Goal: Ask a question

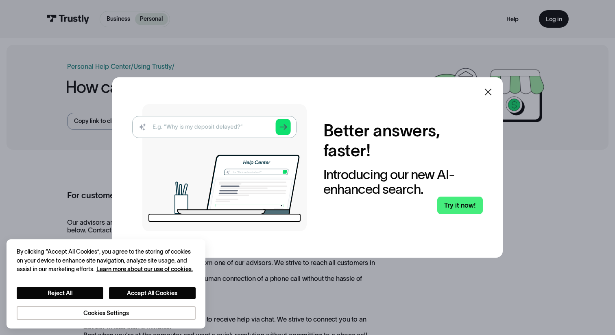
click at [347, 66] on div at bounding box center [307, 167] width 615 height 335
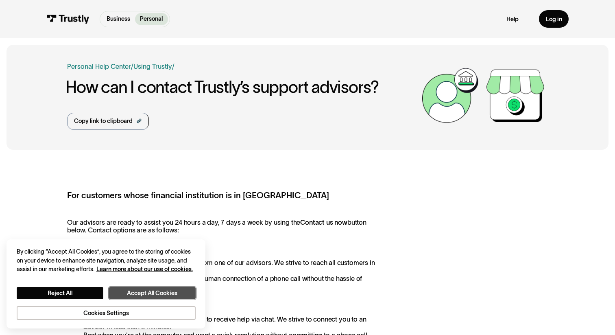
click at [147, 289] on button "Accept All Cookies" at bounding box center [152, 293] width 87 height 13
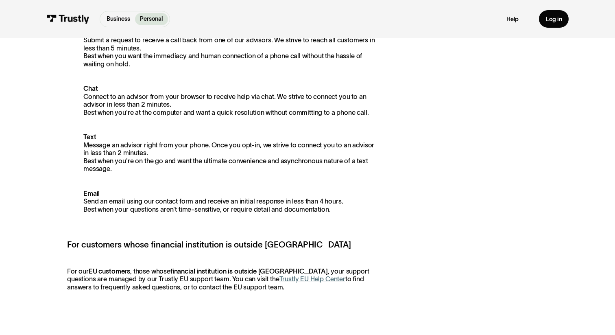
scroll to position [150, 0]
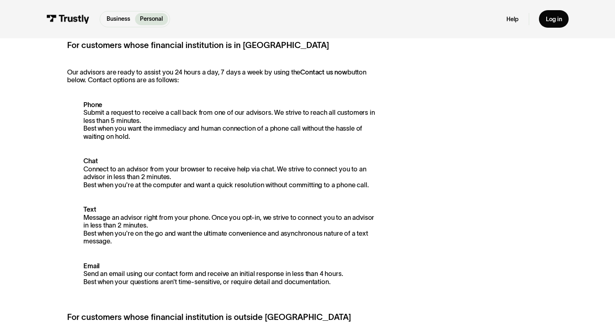
click at [142, 176] on p "Chat Connect to an advisor from your browser to receive help via chat. We striv…" at bounding box center [222, 173] width 310 height 32
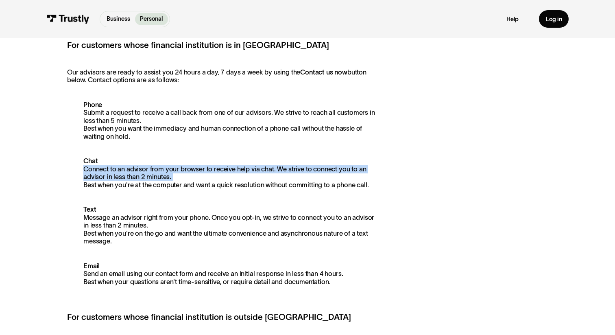
click at [142, 176] on p "Chat Connect to an advisor from your browser to receive help via chat. We striv…" at bounding box center [222, 173] width 310 height 32
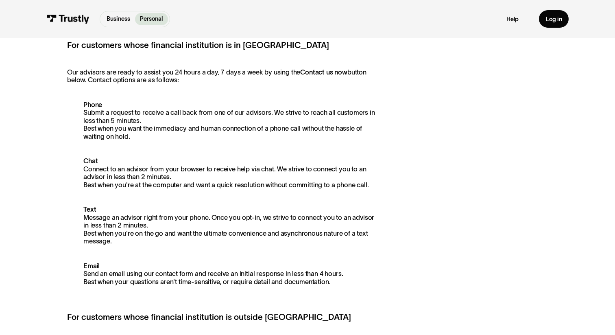
click at [147, 180] on p "Chat Connect to an advisor from your browser to receive help via chat. We striv…" at bounding box center [222, 173] width 310 height 32
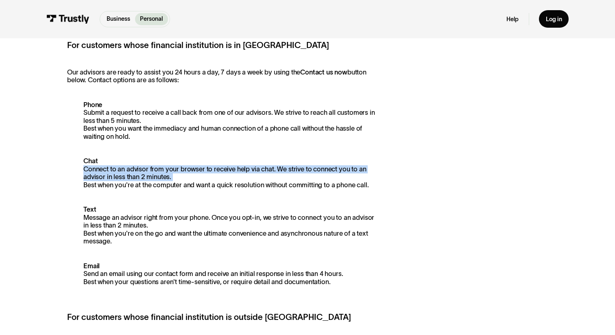
click at [147, 180] on p "Chat Connect to an advisor from your browser to receive help via chat. We striv…" at bounding box center [222, 173] width 310 height 32
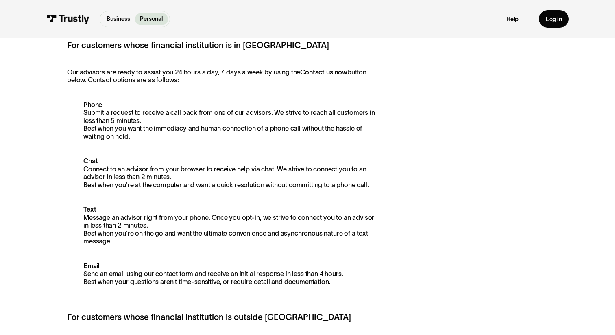
click at [152, 187] on p "Chat Connect to an advisor from your browser to receive help via chat. We striv…" at bounding box center [222, 173] width 310 height 32
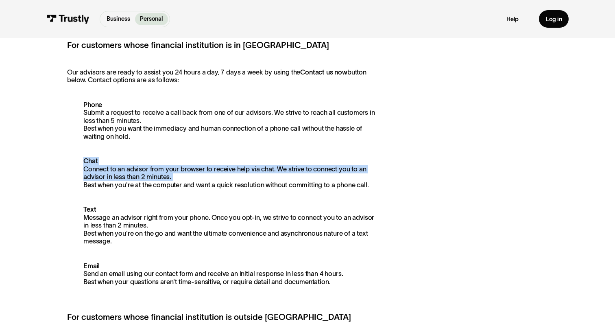
click at [152, 187] on p "Chat Connect to an advisor from your browser to receive help via chat. We striv…" at bounding box center [222, 173] width 310 height 32
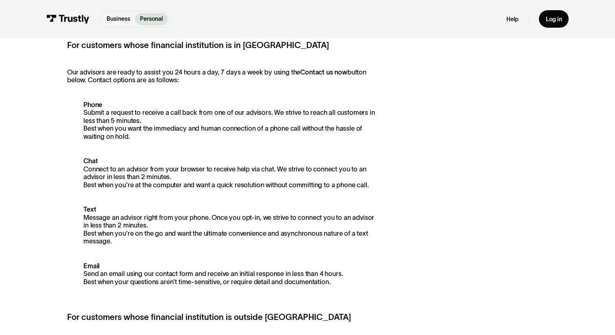
click at [123, 166] on p "Chat Connect to an advisor from your browser to receive help via chat. We striv…" at bounding box center [222, 173] width 310 height 32
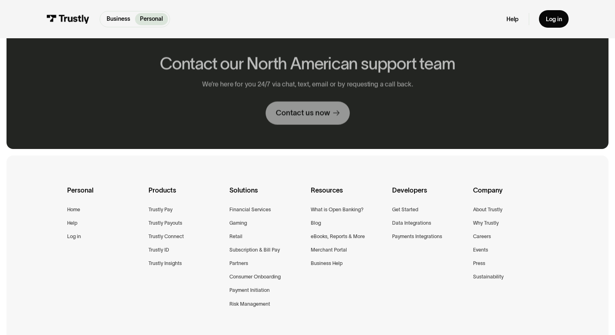
scroll to position [689, 0]
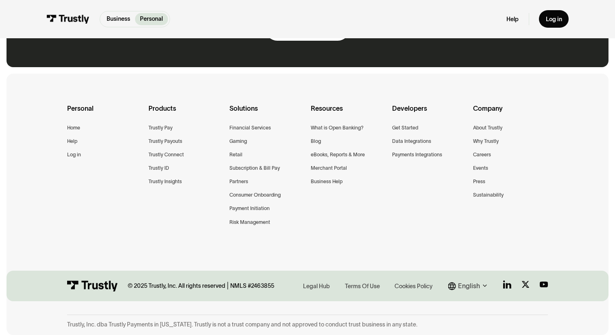
click at [74, 18] on img at bounding box center [67, 19] width 43 height 9
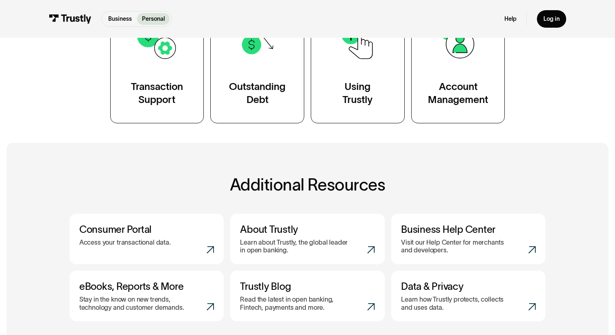
scroll to position [209, 0]
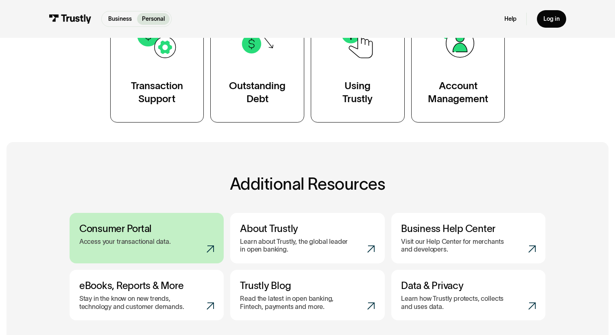
click at [191, 223] on h3 "Consumer Portal" at bounding box center [146, 229] width 135 height 12
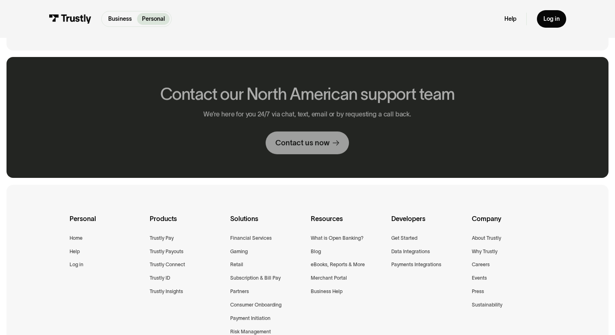
scroll to position [514, 0]
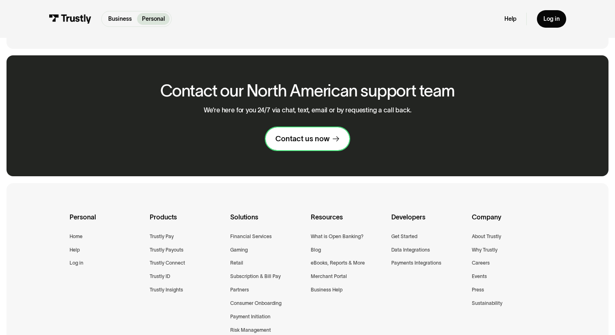
click at [326, 145] on link "Contact us now" at bounding box center [308, 138] width 84 height 23
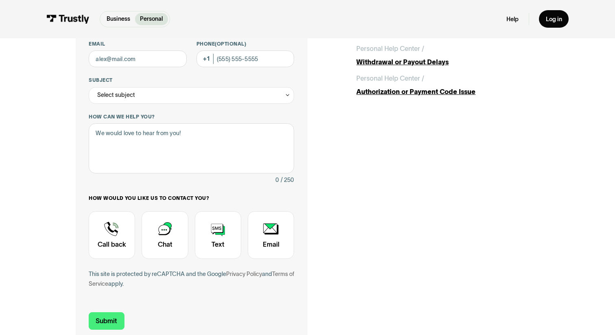
scroll to position [112, 0]
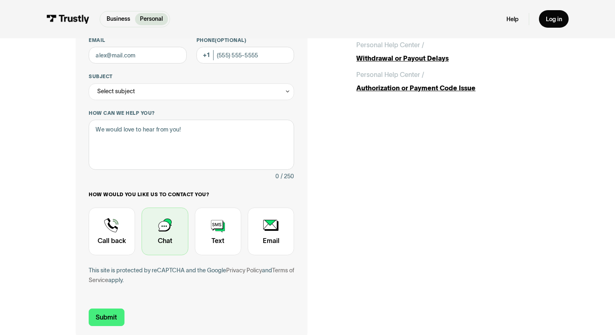
click at [169, 232] on div "Contact Trustly Support" at bounding box center [165, 232] width 46 height 48
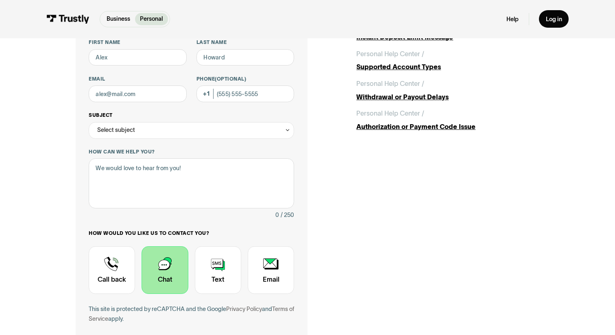
scroll to position [76, 0]
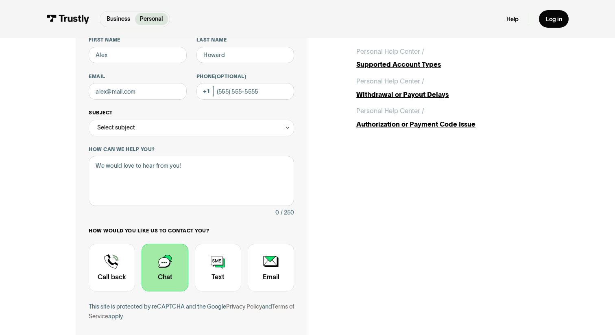
click at [183, 129] on div "Select subject" at bounding box center [192, 128] width 206 height 17
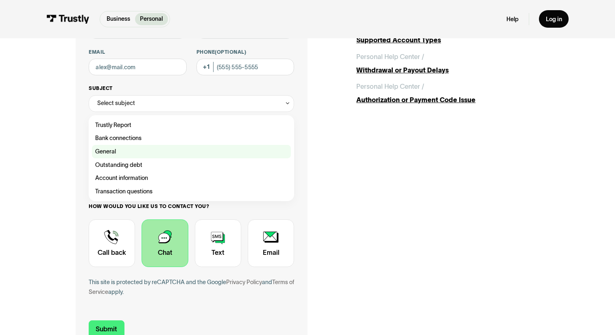
scroll to position [106, 0]
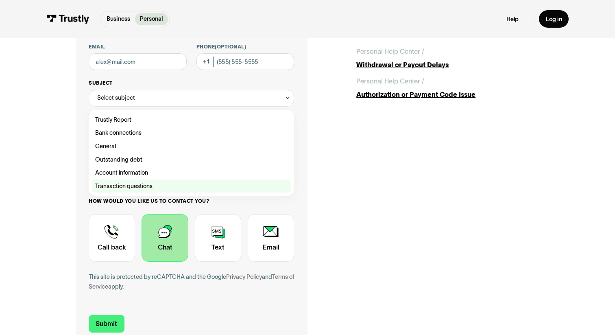
click at [177, 183] on div "Contact Trustly Support" at bounding box center [191, 186] width 199 height 13
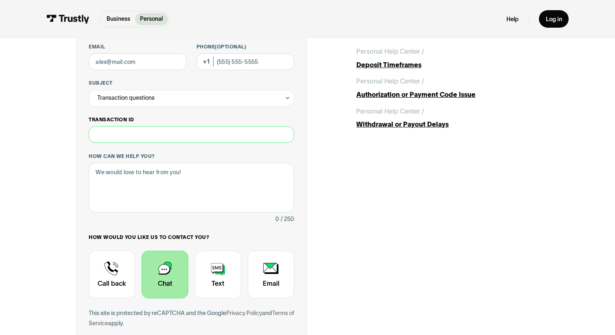
click at [168, 136] on input "Transaction ID" at bounding box center [192, 134] width 206 height 17
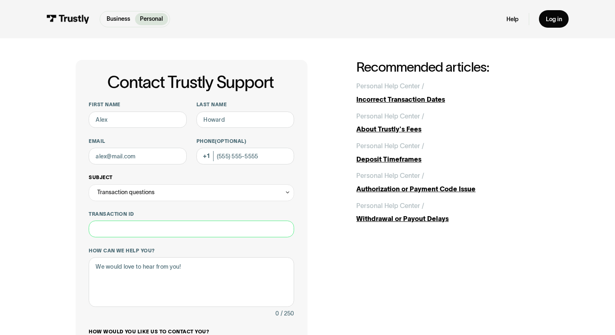
scroll to position [1, 0]
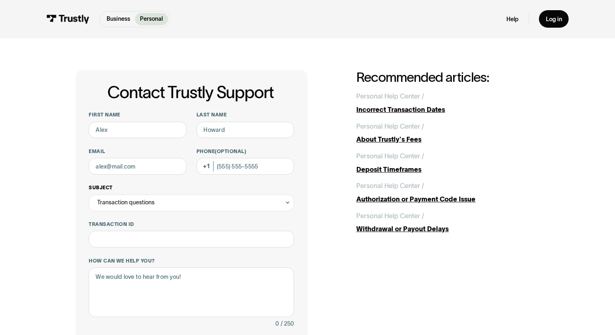
click at [162, 197] on div "Transaction questions" at bounding box center [192, 203] width 206 height 17
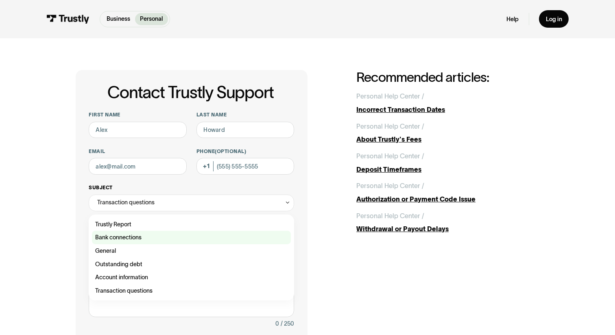
click at [160, 235] on div "Contact Trustly Support" at bounding box center [191, 237] width 199 height 13
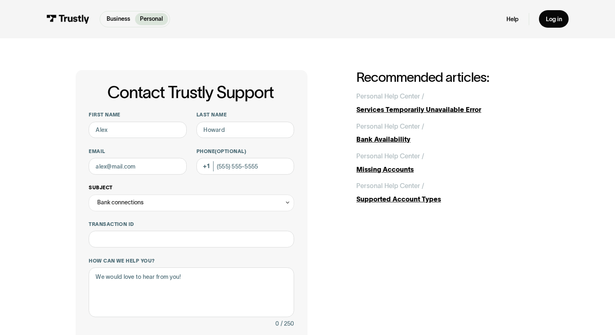
click at [166, 202] on div "Bank connections" at bounding box center [192, 203] width 206 height 17
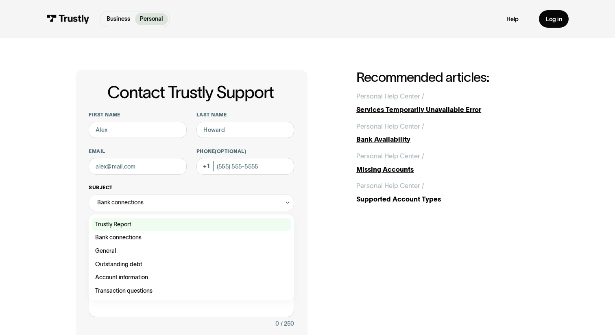
click at [163, 219] on div "Contact Trustly Support" at bounding box center [191, 224] width 199 height 13
type input "**********"
